Goal: Use online tool/utility: Utilize a website feature to perform a specific function

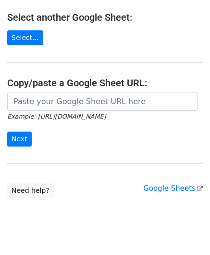
scroll to position [126, 0]
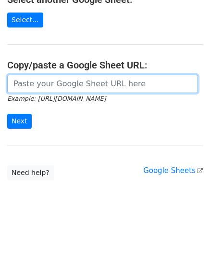
click at [49, 90] on input "url" at bounding box center [102, 84] width 191 height 18
paste input "https://docs.google.com/spreadsheets/d/1hZTg7C2rU7xUE7LVQhrb-Hu-7y3ejNbM4ITQng3…"
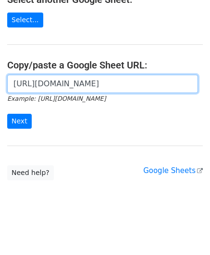
scroll to position [0, 209]
type input "https://docs.google.com/spreadsheets/d/1hZTg7C2rU7xUE7LVQhrb-Hu-7y3ejNbM4ITQng3…"
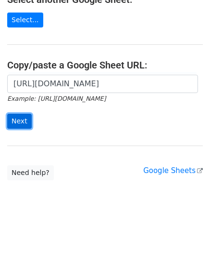
click at [12, 116] on input "Next" at bounding box center [19, 121] width 25 height 15
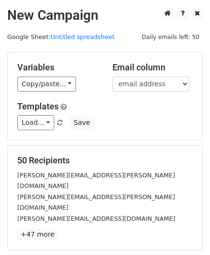
scroll to position [117, 0]
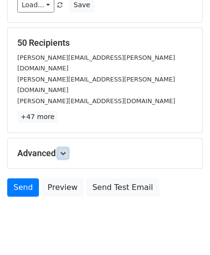
click at [66, 150] on icon at bounding box center [63, 153] width 6 height 6
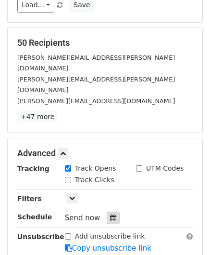
click at [110, 214] on icon at bounding box center [113, 217] width 6 height 7
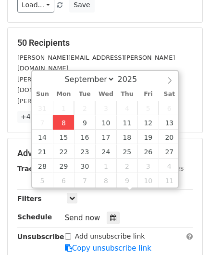
type input "[DATE] 12:00"
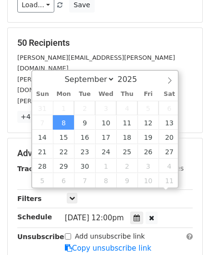
scroll to position [0, 0]
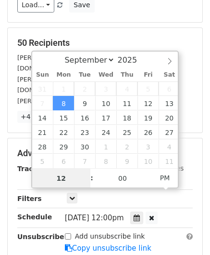
paste input "Hour"
type input "2"
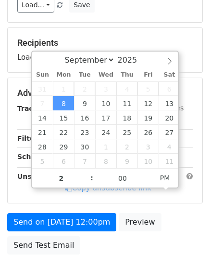
type input "[DATE] 14:00"
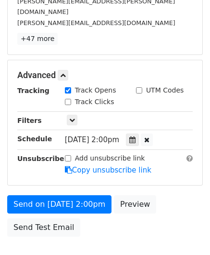
scroll to position [234, 0]
